Goal: Task Accomplishment & Management: Use online tool/utility

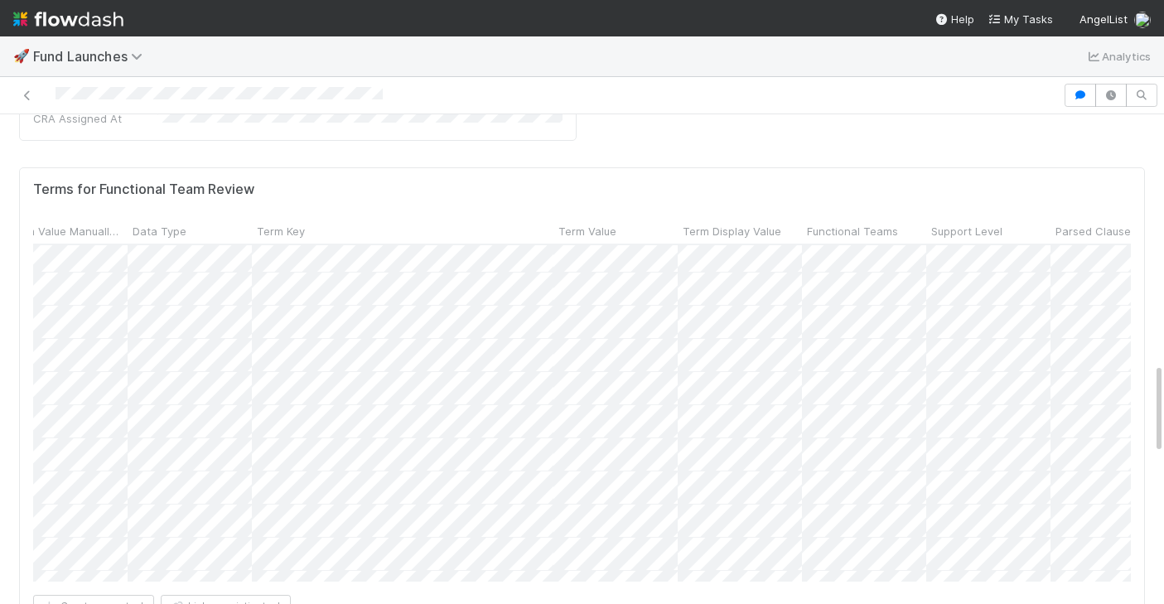
scroll to position [1201, 248]
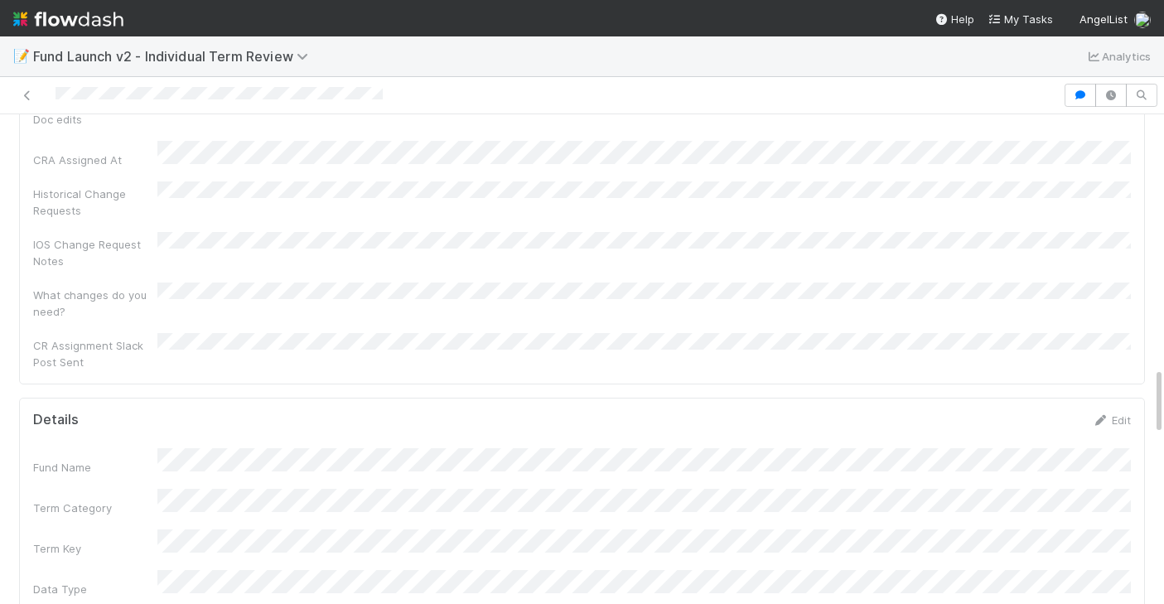
scroll to position [1932, 0]
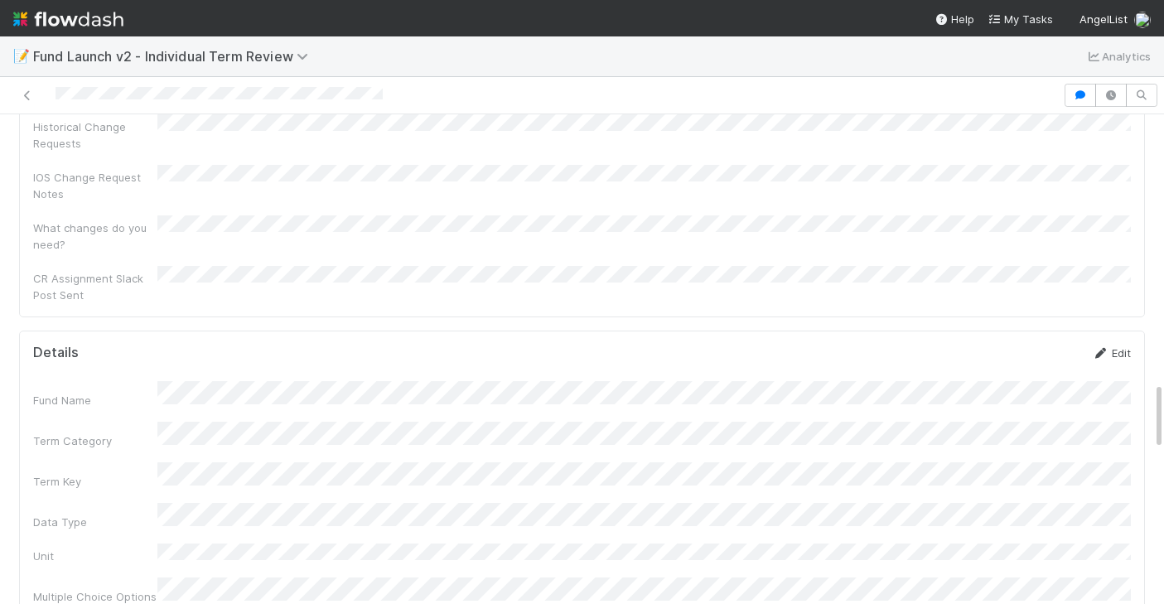
click at [1112, 346] on link "Edit" at bounding box center [1111, 352] width 39 height 13
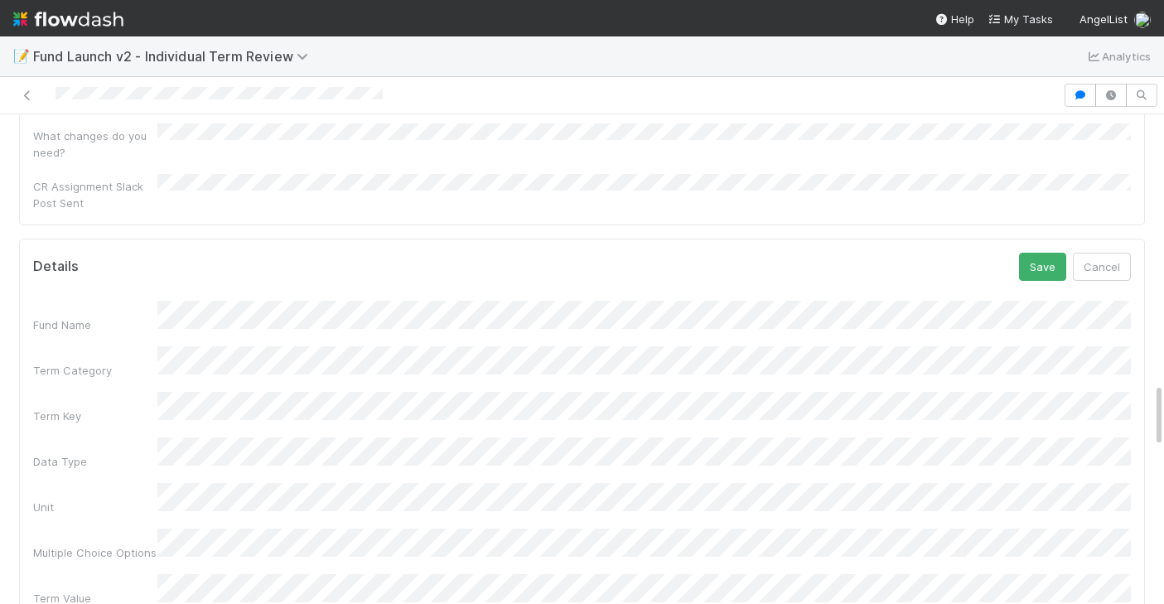
scroll to position [2036, 0]
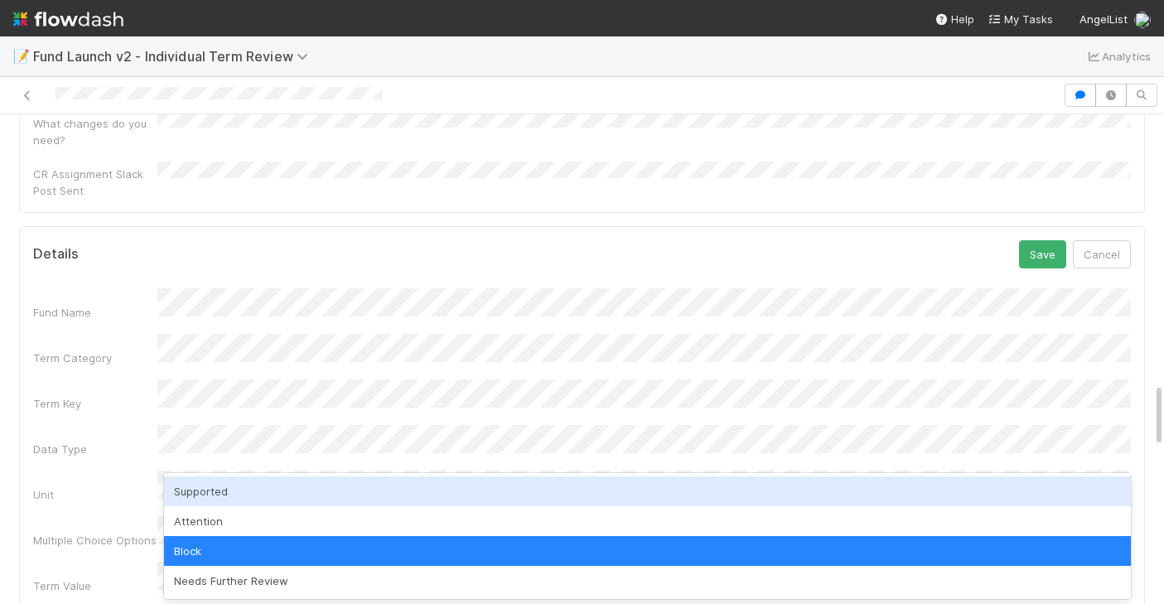
click at [212, 486] on div "Supported" at bounding box center [647, 491] width 967 height 30
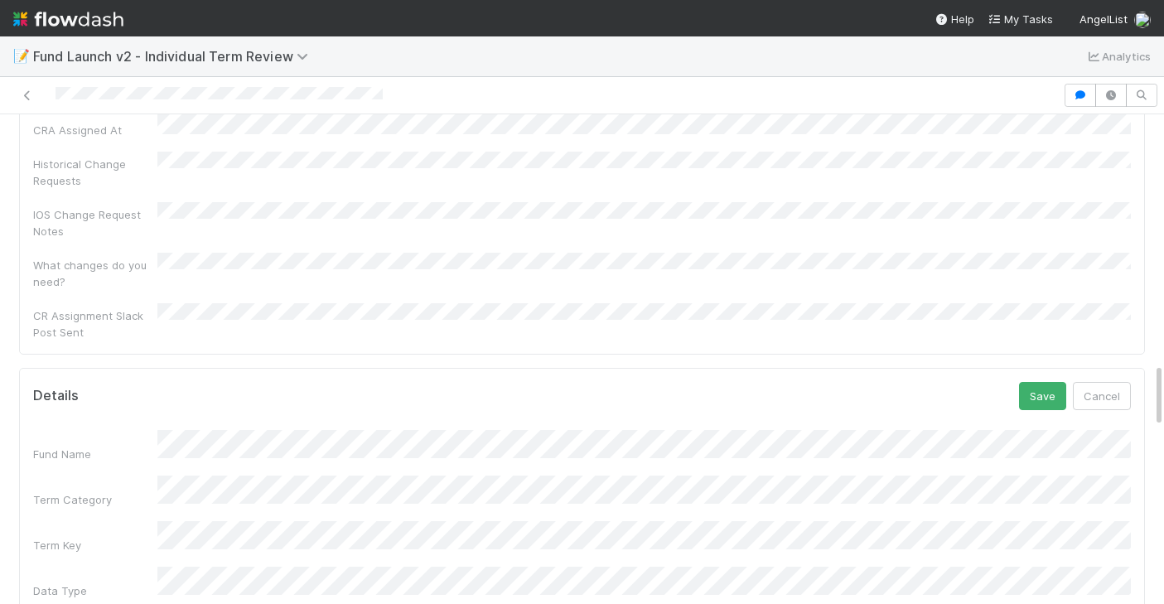
scroll to position [1882, 0]
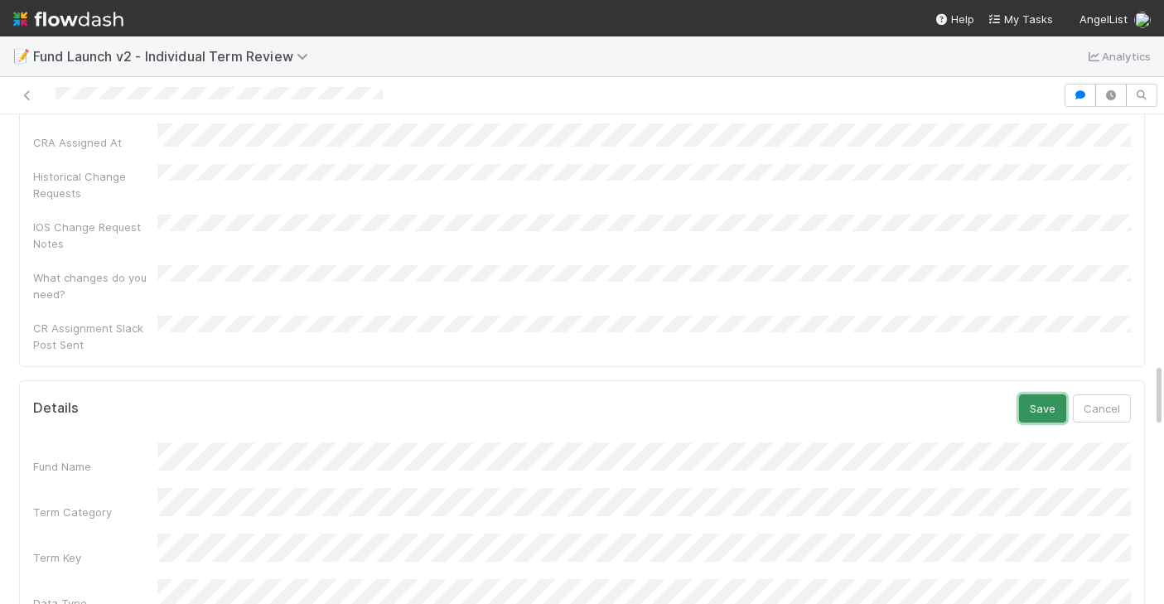
click at [1029, 394] on button "Save" at bounding box center [1042, 408] width 47 height 28
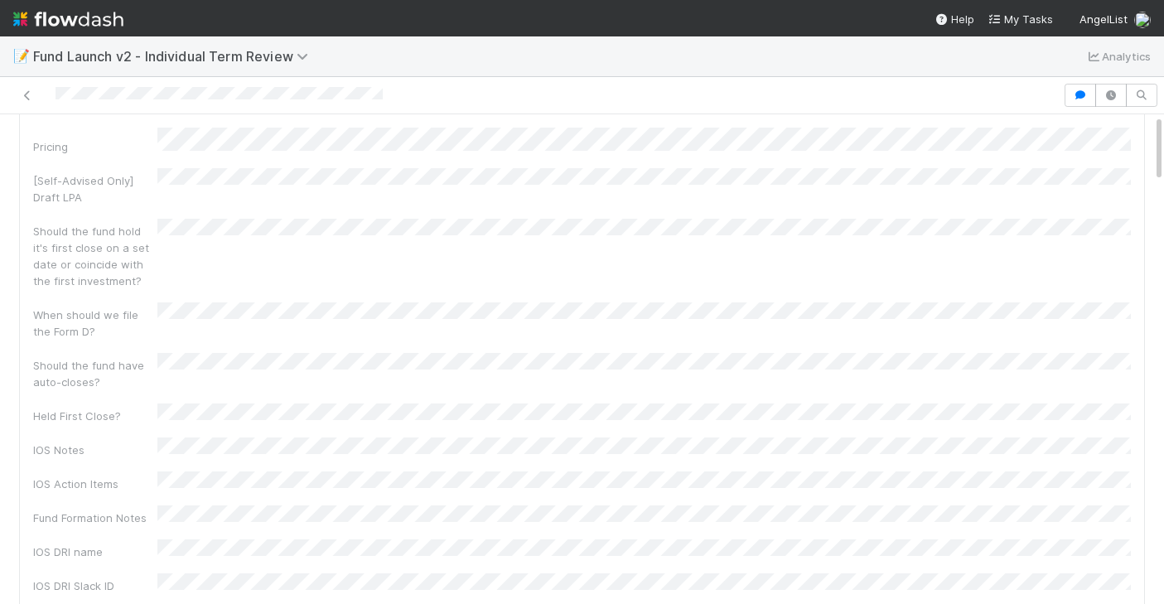
scroll to position [0, 0]
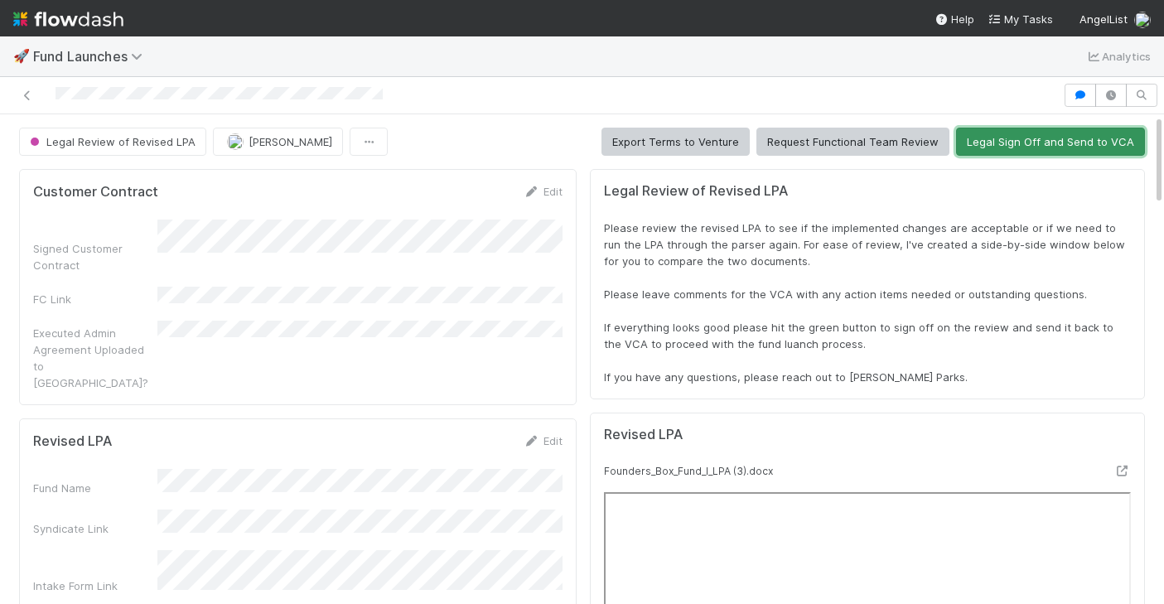
click at [1046, 134] on button "Legal Sign Off and Send to VCA" at bounding box center [1050, 142] width 189 height 28
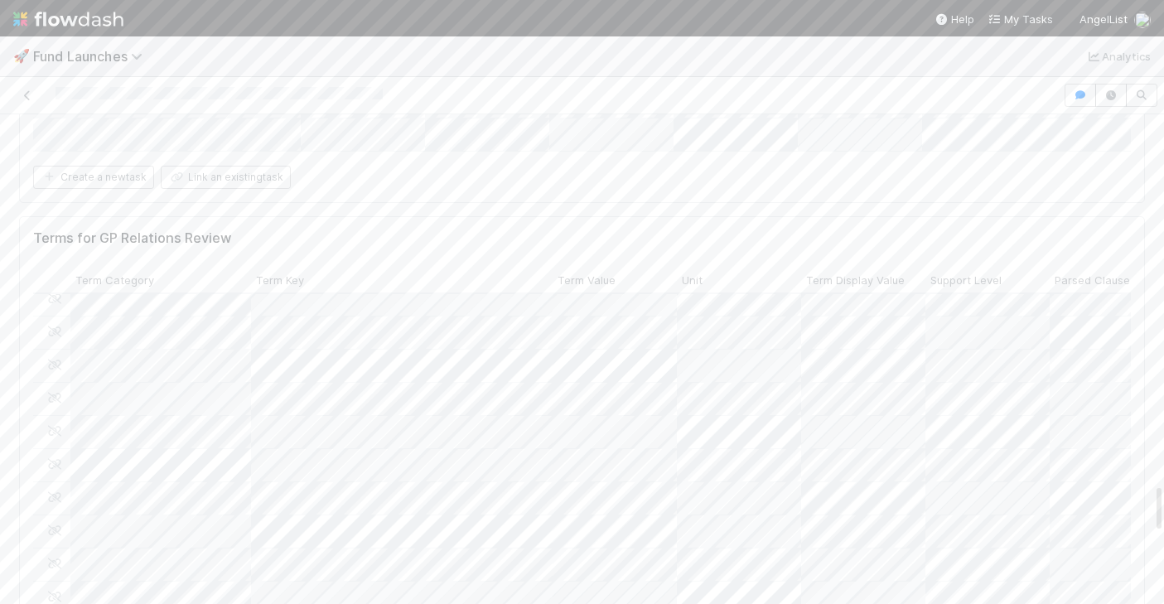
scroll to position [3811, 0]
click at [157, 320] on span "[PERSON_NAME]" at bounding box center [175, 314] width 84 height 13
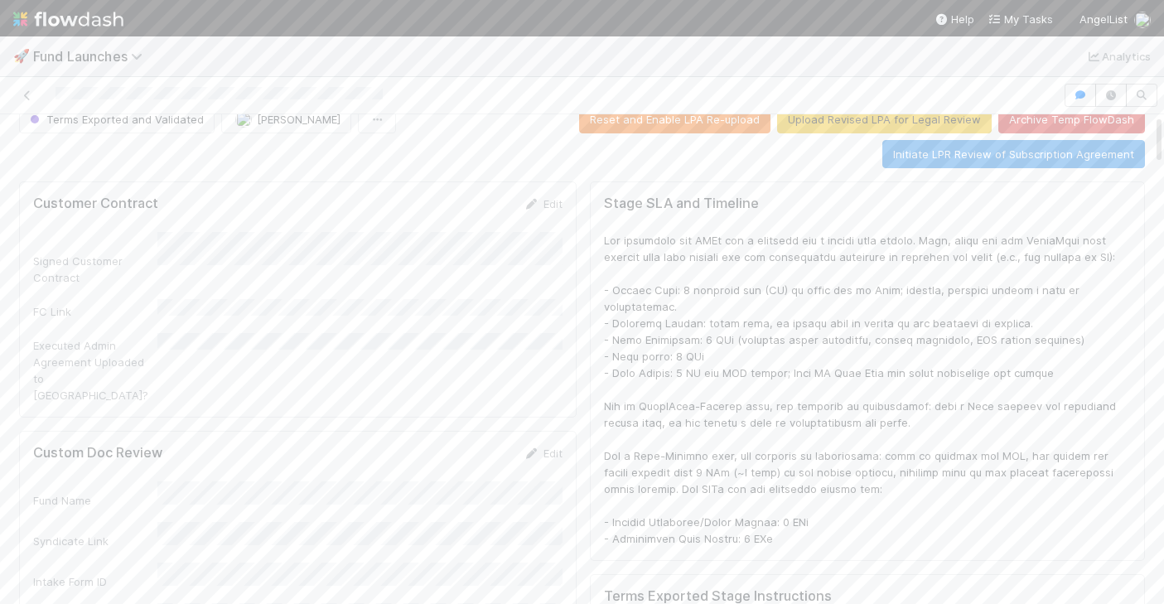
scroll to position [0, 0]
